Goal: Find specific page/section: Find specific page/section

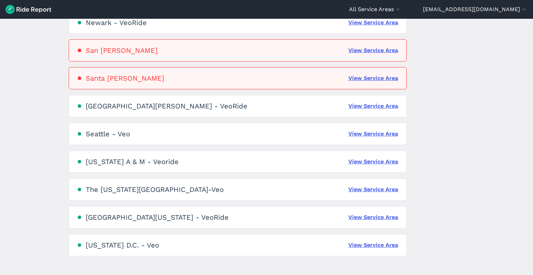
scroll to position [436, 0]
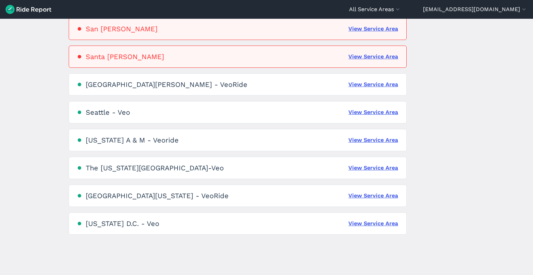
click at [53, 185] on main "Service Areas [GEOGRAPHIC_DATA] - [GEOGRAPHIC_DATA] View Service Area [PERSON_N…" at bounding box center [266, 147] width 533 height 256
click at [386, 166] on link "View Service Area" at bounding box center [374, 168] width 50 height 8
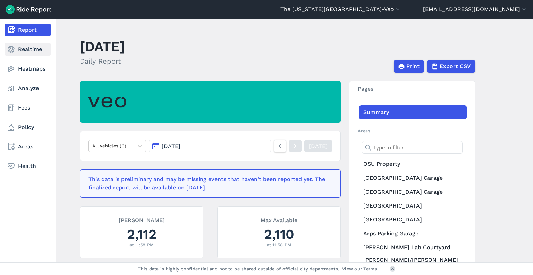
click at [31, 48] on link "Realtime" at bounding box center [28, 49] width 46 height 12
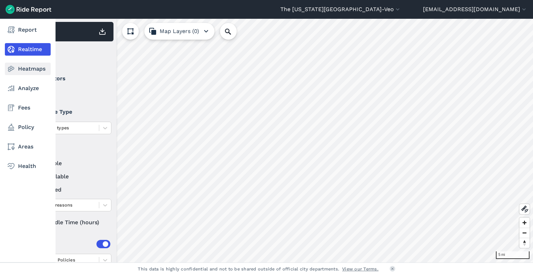
click at [31, 71] on link "Heatmaps" at bounding box center [28, 68] width 46 height 12
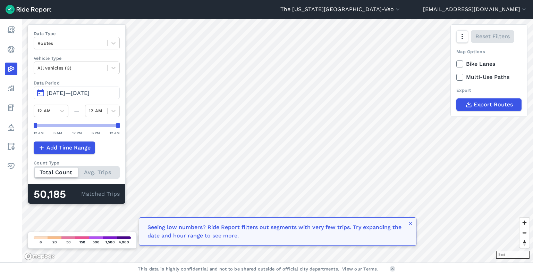
click at [75, 93] on span "[DATE]—[DATE]" at bounding box center [68, 93] width 43 height 7
click at [64, 92] on span "[DATE]—[DATE]" at bounding box center [68, 93] width 43 height 7
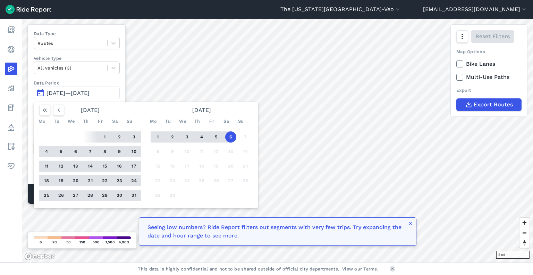
click at [140, 172] on div "5 mi Data Type Routes Vehicle Type All vehicles (3) Data Period [DATE]—[DATE] […" at bounding box center [277, 140] width 511 height 243
click at [134, 192] on button "31" at bounding box center [133, 195] width 11 height 11
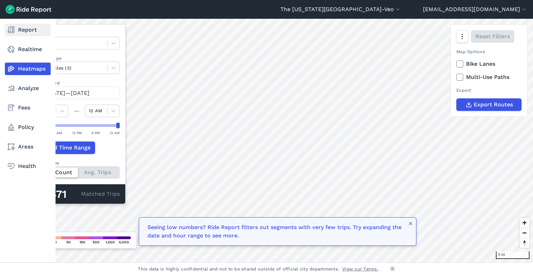
click at [10, 28] on use at bounding box center [11, 29] width 7 height 7
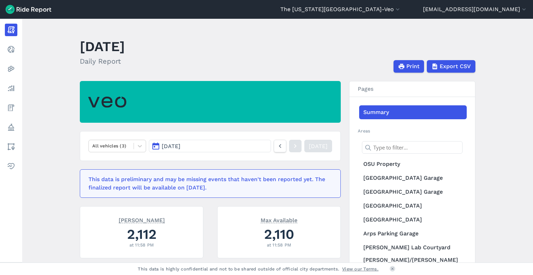
click at [19, 6] on img at bounding box center [29, 9] width 46 height 9
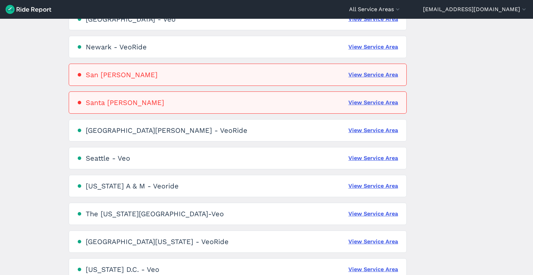
scroll to position [443, 0]
